Goal: Task Accomplishment & Management: Use online tool/utility

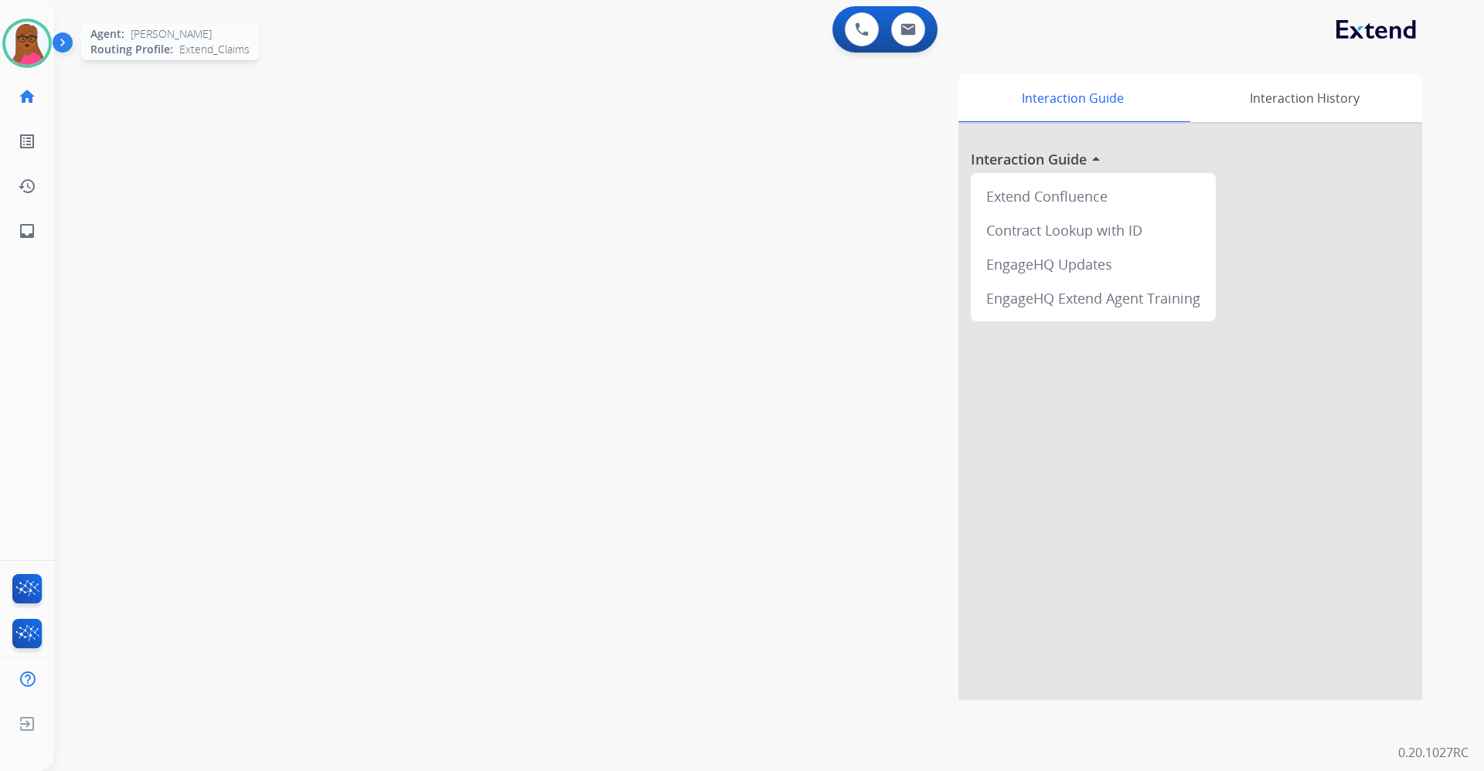
click at [30, 36] on img at bounding box center [26, 43] width 43 height 43
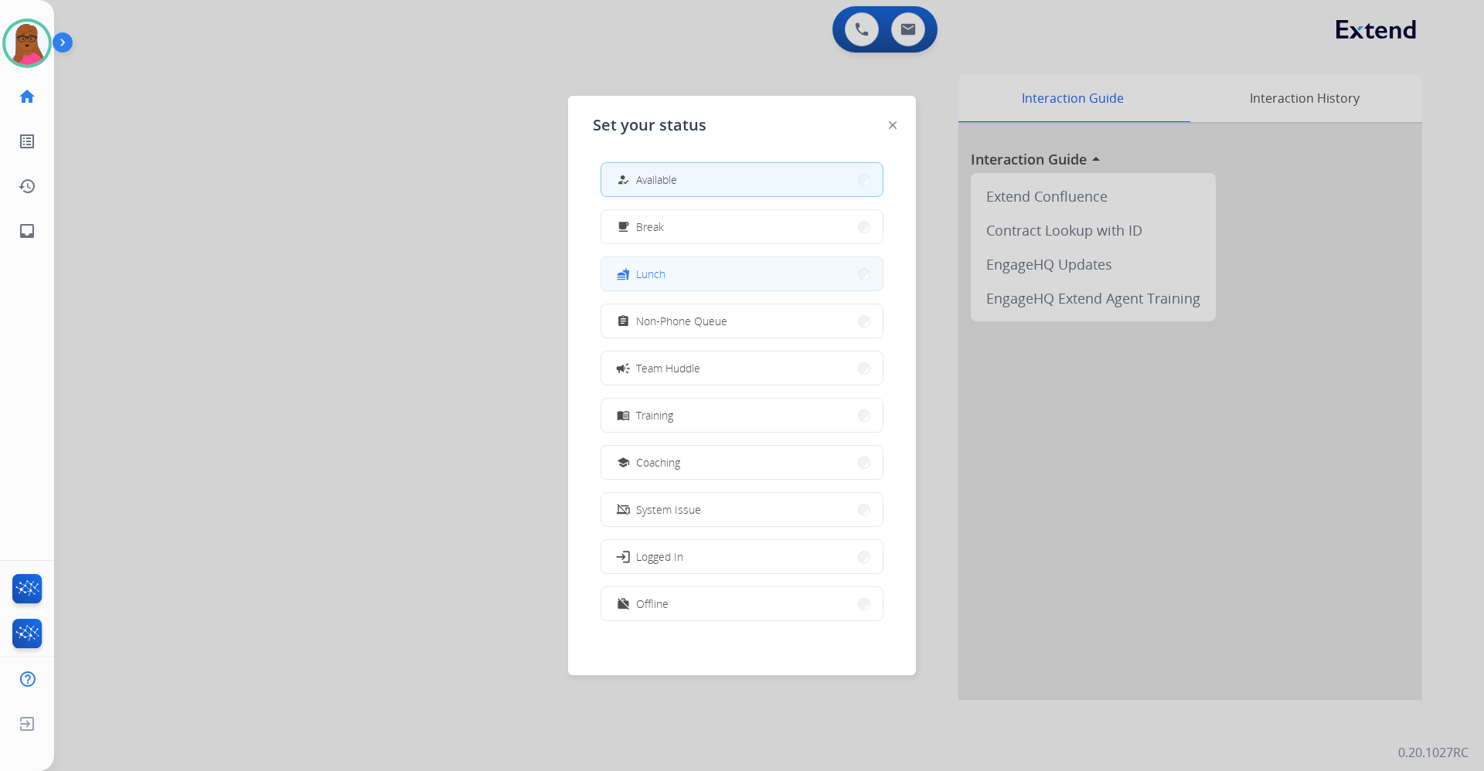
click at [636, 275] on div "fastfood Lunch" at bounding box center [640, 274] width 52 height 19
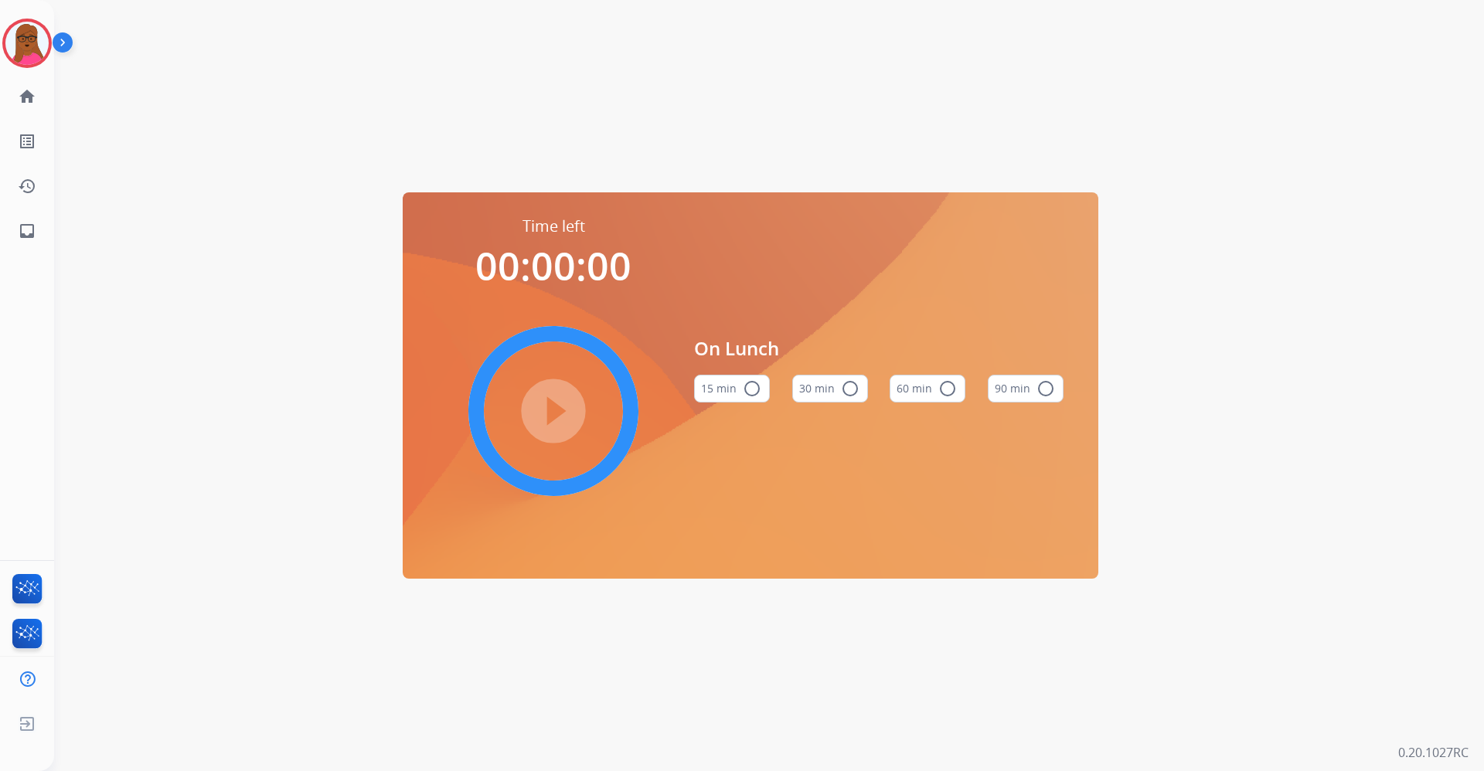
click at [564, 398] on div "play_circle_filled" at bounding box center [554, 411] width 232 height 232
click at [954, 382] on mat-icon "radio_button_unchecked" at bounding box center [947, 389] width 19 height 19
click at [557, 402] on mat-icon "play_circle_filled" at bounding box center [553, 411] width 19 height 19
